Goal: Find specific page/section: Find specific page/section

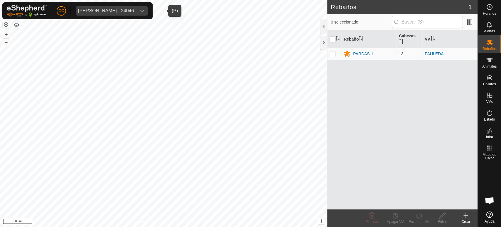
click at [103, 14] on span "[PERSON_NAME] - 24046" at bounding box center [106, 10] width 60 height 9
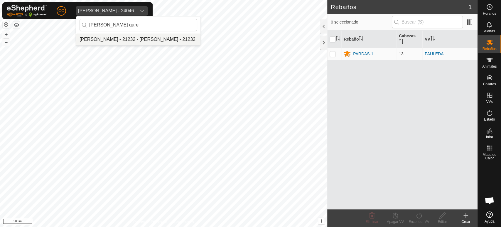
type input "[PERSON_NAME] gare"
click at [124, 38] on li "[PERSON_NAME] - 21232 - [PERSON_NAME] - 21232" at bounding box center [138, 39] width 124 height 12
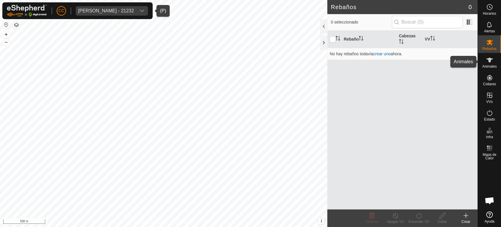
click at [489, 65] on span "Animales" at bounding box center [489, 67] width 14 height 4
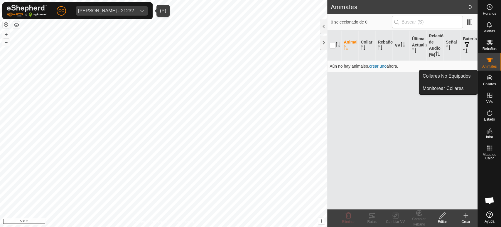
click at [470, 78] on link "Collares No Equipados" at bounding box center [448, 76] width 58 height 12
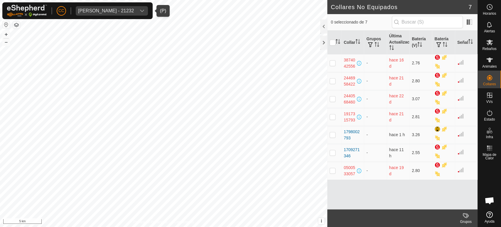
click at [122, 9] on div "Manuel Ramos Garea - 21232" at bounding box center [106, 11] width 56 height 5
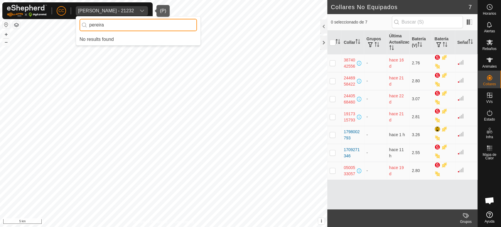
click at [132, 25] on input "pereira" at bounding box center [138, 25] width 117 height 12
click at [132, 26] on input "pereira" at bounding box center [138, 25] width 117 height 12
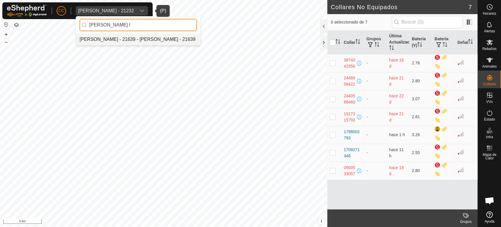
type input "xose l"
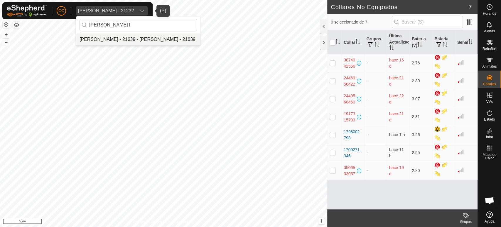
click at [133, 41] on li "[PERSON_NAME] - 21639 - [PERSON_NAME] - 21639" at bounding box center [138, 39] width 124 height 12
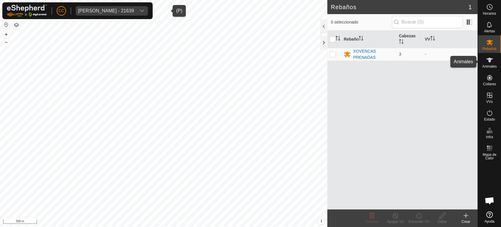
click at [488, 63] on icon at bounding box center [489, 59] width 7 height 7
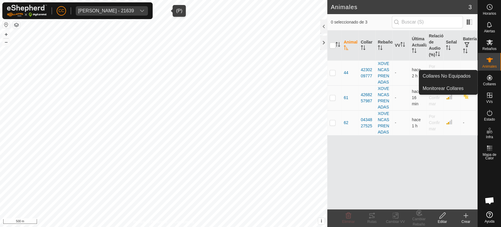
click at [493, 82] on span "Collares" at bounding box center [489, 84] width 13 height 4
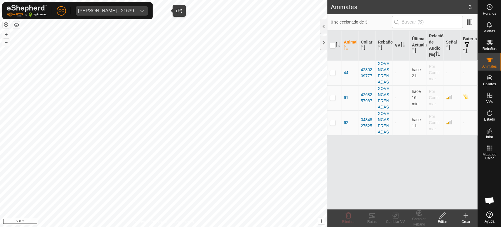
click at [466, 73] on span "Collares No Equipados" at bounding box center [447, 76] width 48 height 7
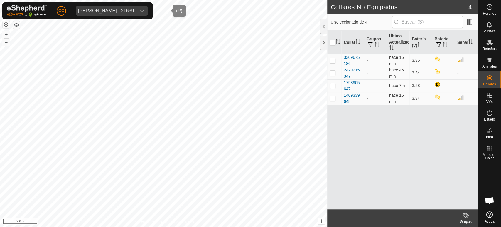
click at [106, 6] on span "[PERSON_NAME] - 21639" at bounding box center [106, 10] width 60 height 9
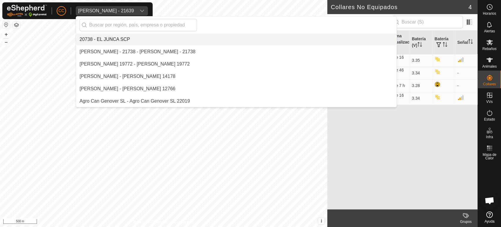
click at [108, 11] on div "[PERSON_NAME] - 21639" at bounding box center [106, 11] width 56 height 5
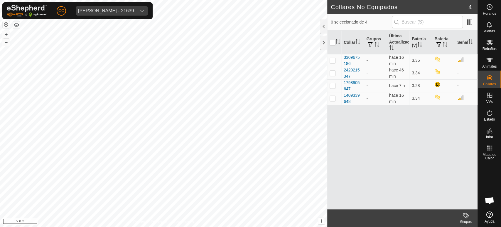
click at [111, 9] on div "[PERSON_NAME] - 21639" at bounding box center [106, 11] width 56 height 5
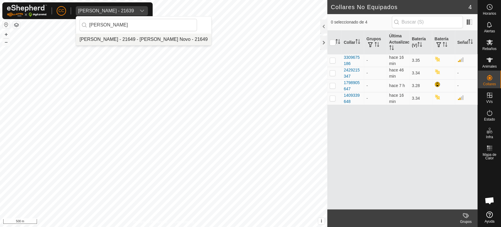
type input "[PERSON_NAME]"
click at [114, 38] on li "[PERSON_NAME] - 21649 - [PERSON_NAME] Novo - 21649" at bounding box center [143, 39] width 135 height 12
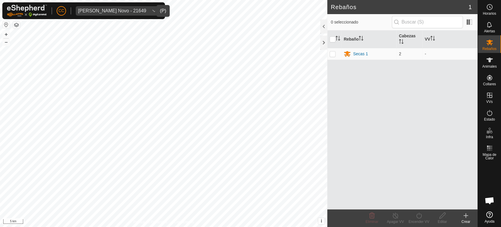
click at [119, 9] on div "[PERSON_NAME] Novo - 21649" at bounding box center [112, 11] width 68 height 5
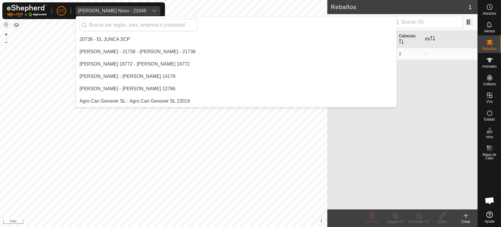
scroll to position [2651, 0]
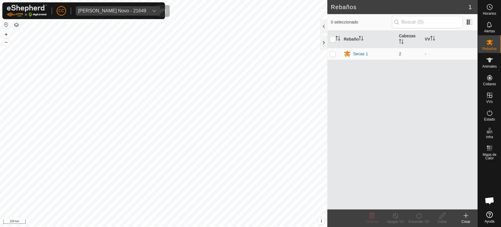
click at [118, 11] on div "[PERSON_NAME] Novo - 21649" at bounding box center [112, 11] width 68 height 5
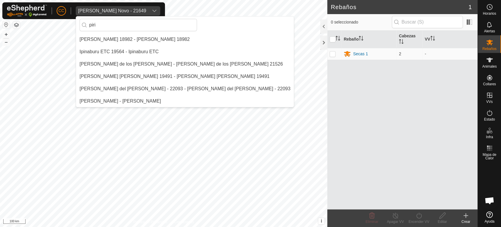
scroll to position [0, 0]
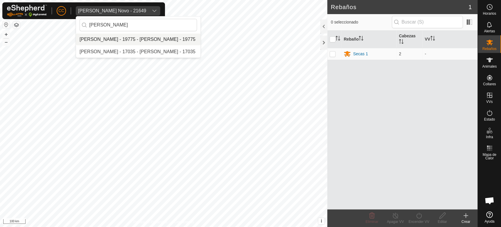
type input "[PERSON_NAME]"
click at [129, 38] on li "[PERSON_NAME] - 19775 - [PERSON_NAME] - 19775" at bounding box center [138, 39] width 124 height 12
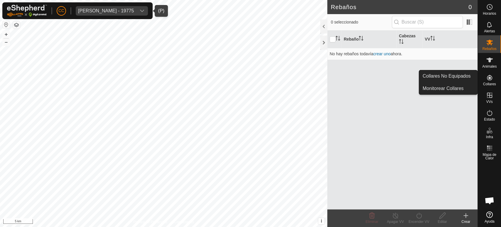
click at [443, 68] on div "Rebaño Cabezas VV No hay rebaños todavía crear uno ahora." at bounding box center [402, 120] width 150 height 178
click at [469, 77] on link "Collares No Equipados" at bounding box center [448, 76] width 58 height 12
